Goal: Use online tool/utility: Utilize a website feature to perform a specific function

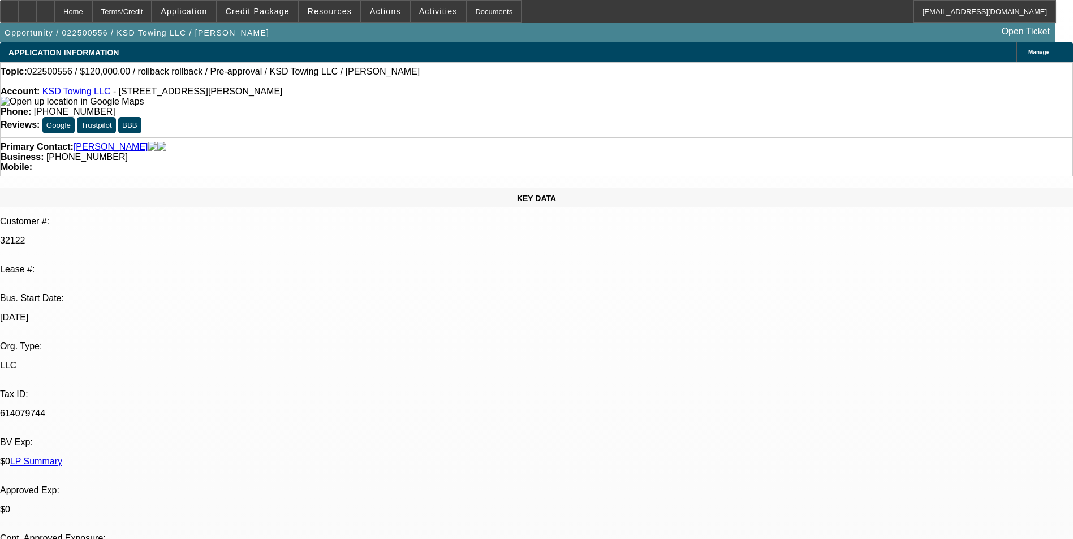
select select "0"
select select "2"
select select "0.1"
select select "1"
select select "2"
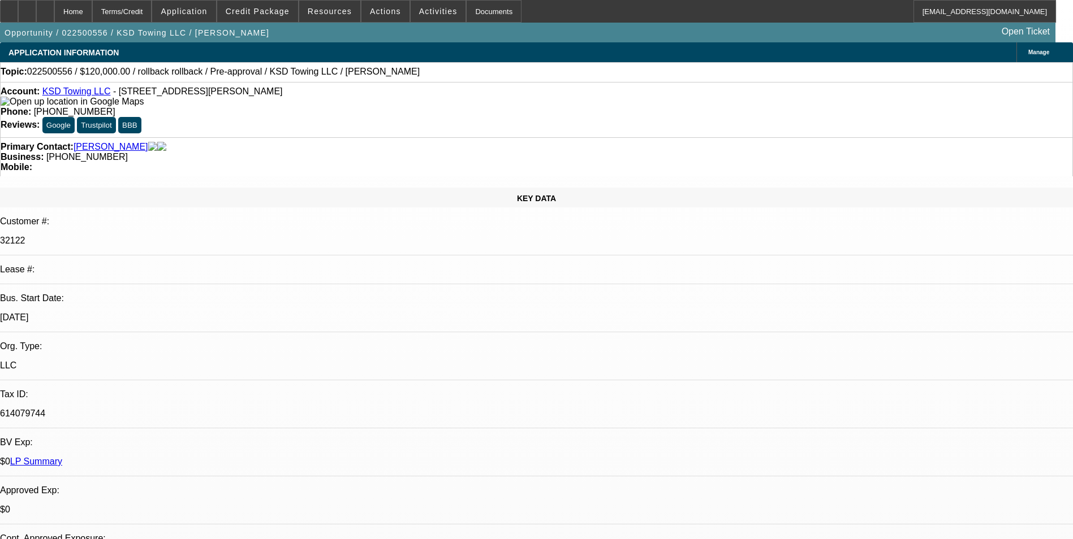
select select "4"
select select "0"
select select "2"
select select "0.1"
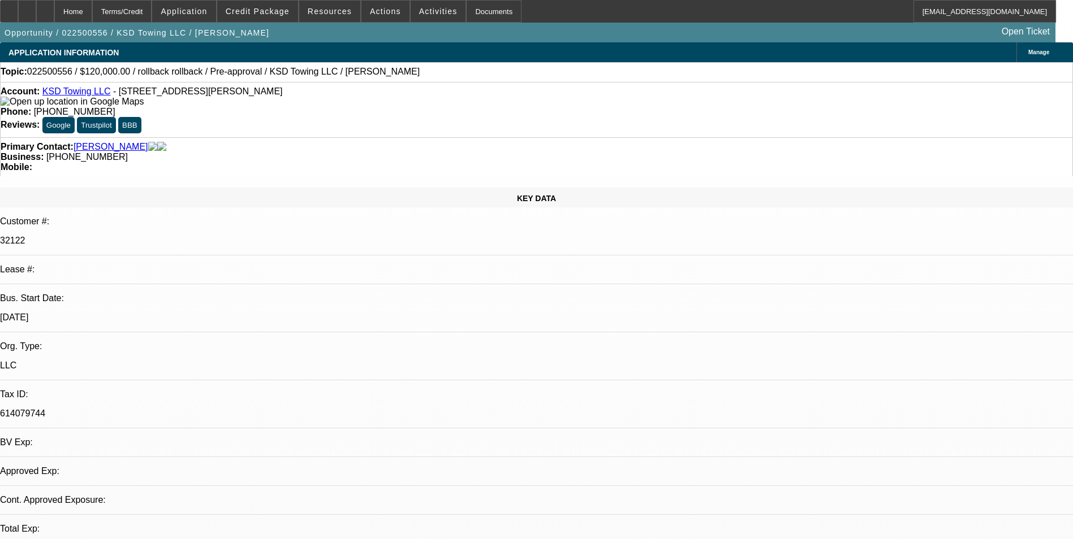
select select "4"
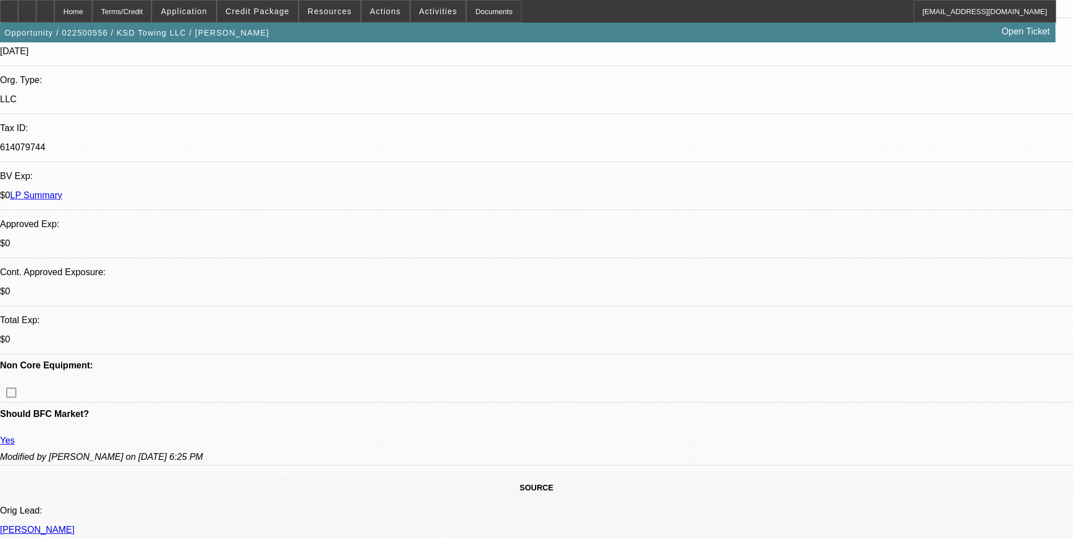
scroll to position [170, 0]
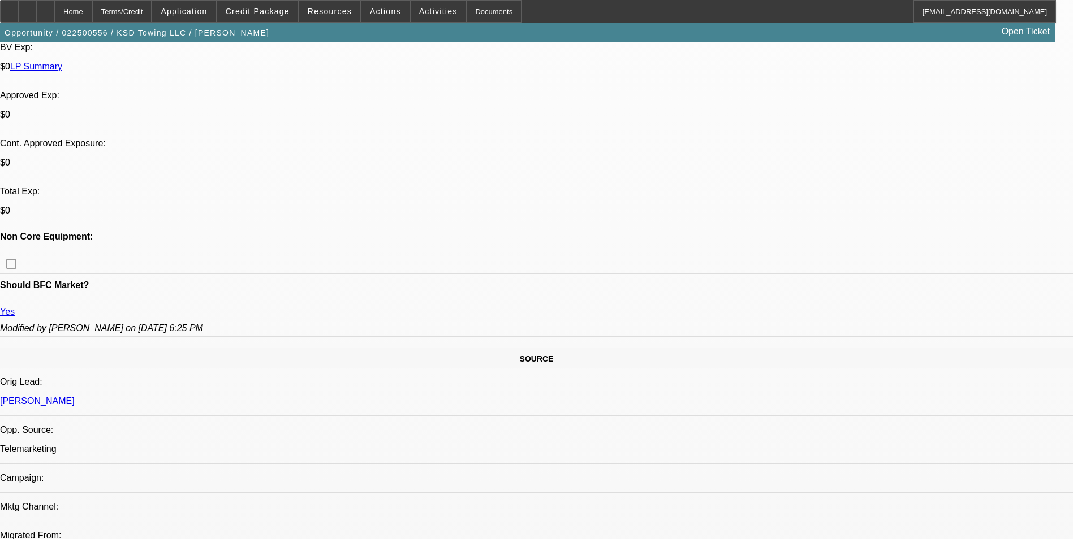
scroll to position [396, 0]
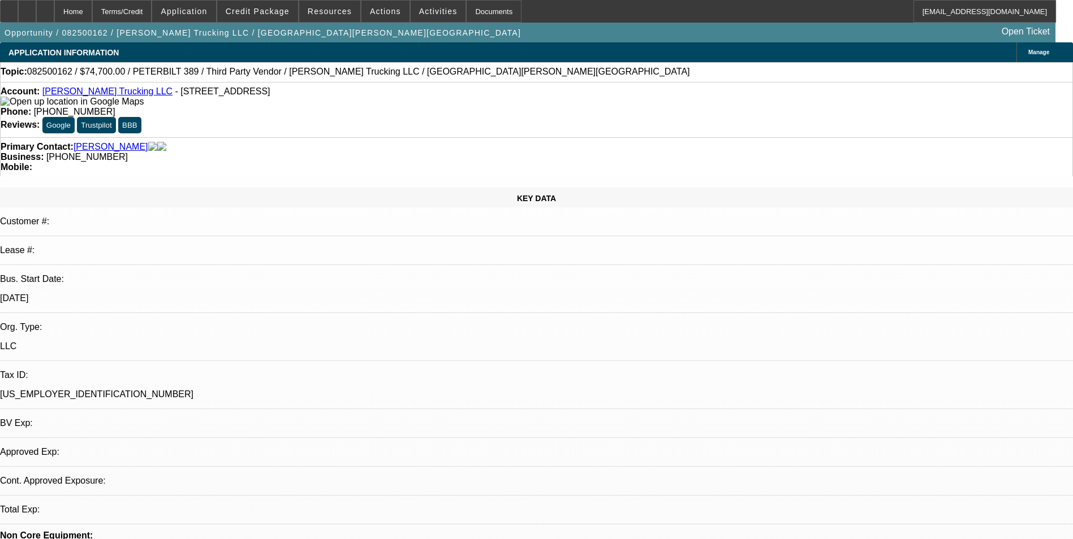
select select "0.1"
select select "2"
select select "0.1"
select select "4"
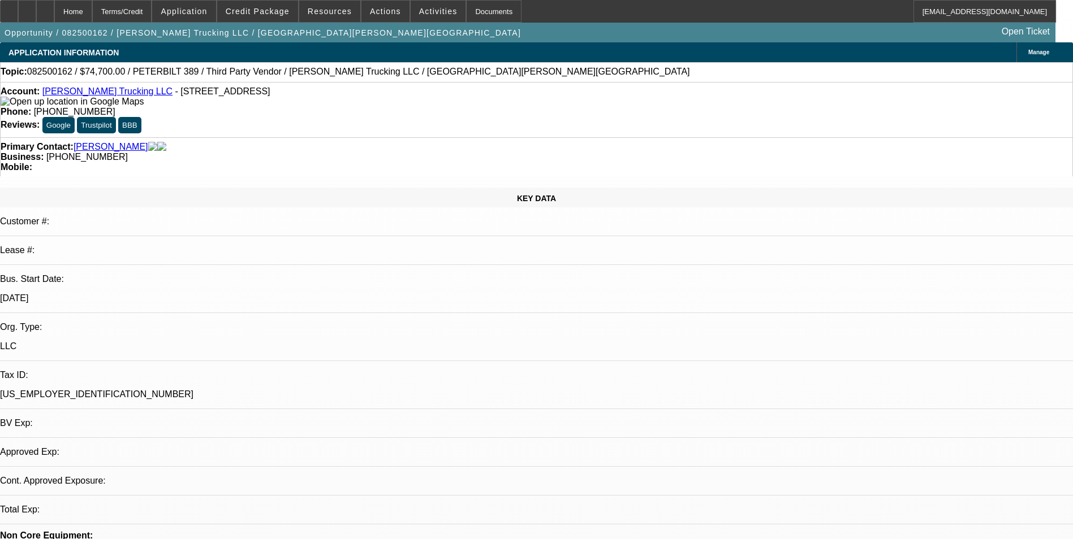
select select "0"
select select "3"
select select "0.1"
select select "4"
